Goal: Task Accomplishment & Management: Manage account settings

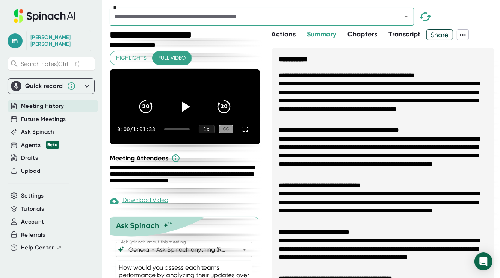
scroll to position [182, 0]
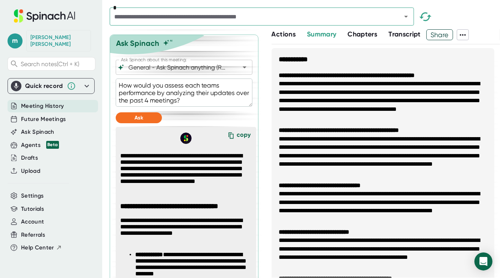
click at [204, 107] on textarea "How would you assess each teams performance by analyzing their updates over the…" at bounding box center [184, 92] width 137 height 28
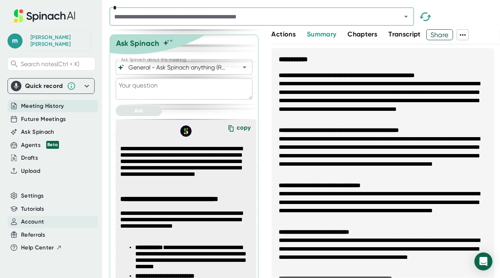
click at [42, 217] on span "Account" at bounding box center [32, 221] width 23 height 9
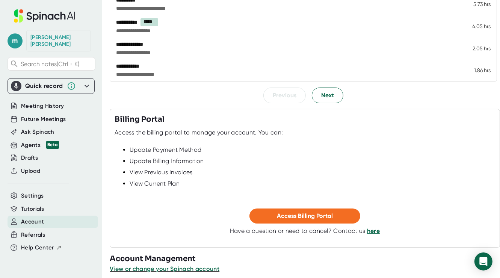
scroll to position [180, 0]
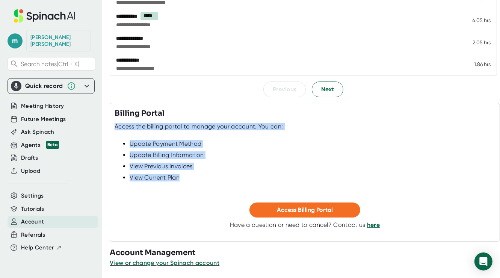
drag, startPoint x: 194, startPoint y: 177, endPoint x: 111, endPoint y: 123, distance: 99.1
click at [111, 123] on div "Billing Portal Access the billing portal to manage your account. You can: Updat…" at bounding box center [305, 172] width 390 height 139
click at [113, 124] on div "Billing Portal Access the billing portal to manage your account. You can: Updat…" at bounding box center [305, 172] width 390 height 139
drag, startPoint x: 115, startPoint y: 110, endPoint x: 186, endPoint y: 181, distance: 100.1
click at [186, 181] on div "Billing Portal Access the billing portal to manage your account. You can: Updat…" at bounding box center [305, 172] width 390 height 139
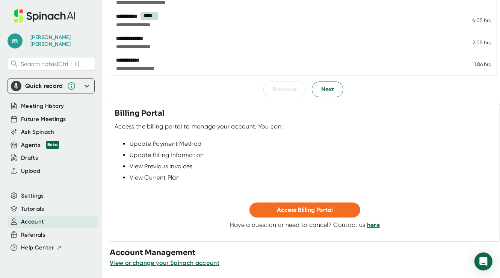
click at [286, 262] on div "View or change your Spinach account" at bounding box center [305, 262] width 390 height 9
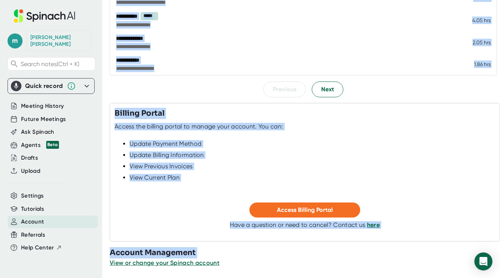
drag, startPoint x: 264, startPoint y: 263, endPoint x: 104, endPoint y: 248, distance: 161.1
click at [104, 248] on div "**********" at bounding box center [250, 139] width 500 height 278
click at [115, 249] on h3 "Account Management" at bounding box center [305, 252] width 390 height 11
click at [110, 254] on h3 "Account Management" at bounding box center [305, 252] width 390 height 11
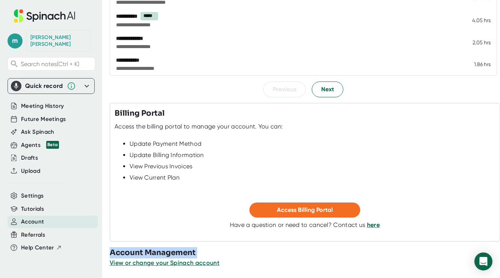
drag, startPoint x: 112, startPoint y: 253, endPoint x: 255, endPoint y: 268, distance: 144.6
click at [255, 268] on div "**********" at bounding box center [305, 139] width 390 height 278
click at [255, 257] on h3 "Account Management" at bounding box center [305, 252] width 390 height 11
drag, startPoint x: 203, startPoint y: 260, endPoint x: 113, endPoint y: 252, distance: 90.5
click at [113, 252] on div "Account Management View or change your Spinach account" at bounding box center [305, 257] width 390 height 20
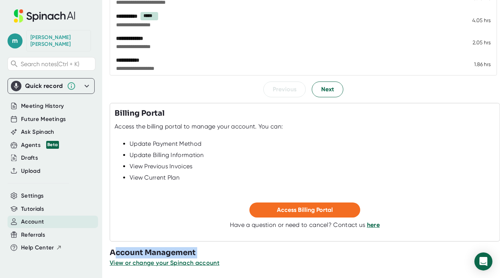
click at [113, 252] on h3 "Account Management" at bounding box center [305, 252] width 390 height 11
drag, startPoint x: 110, startPoint y: 252, endPoint x: 219, endPoint y: 258, distance: 109.8
click at [218, 261] on div "Account Management View or change your Spinach account" at bounding box center [305, 257] width 390 height 20
click at [213, 221] on div "Have a question or need to cancel? Contact us here" at bounding box center [305, 225] width 380 height 8
drag, startPoint x: 198, startPoint y: 253, endPoint x: 109, endPoint y: 251, distance: 88.3
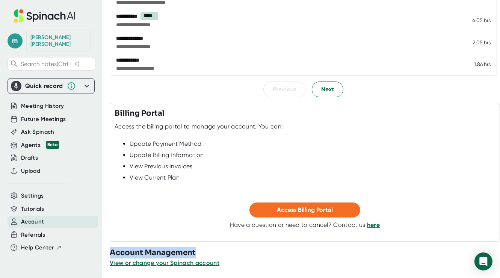
click at [110, 251] on h3 "Account Management" at bounding box center [305, 252] width 390 height 11
click at [154, 212] on div "Access Billing Portal" at bounding box center [305, 209] width 380 height 15
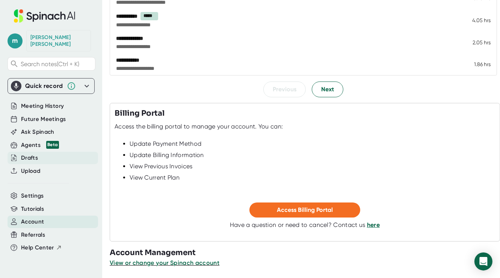
click at [40, 152] on div "Drafts" at bounding box center [53, 158] width 91 height 12
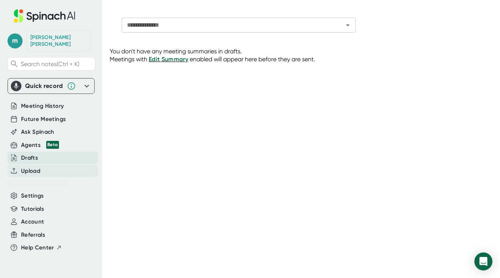
click at [37, 167] on span "Upload" at bounding box center [30, 171] width 19 height 9
